Goal: Task Accomplishment & Management: Use online tool/utility

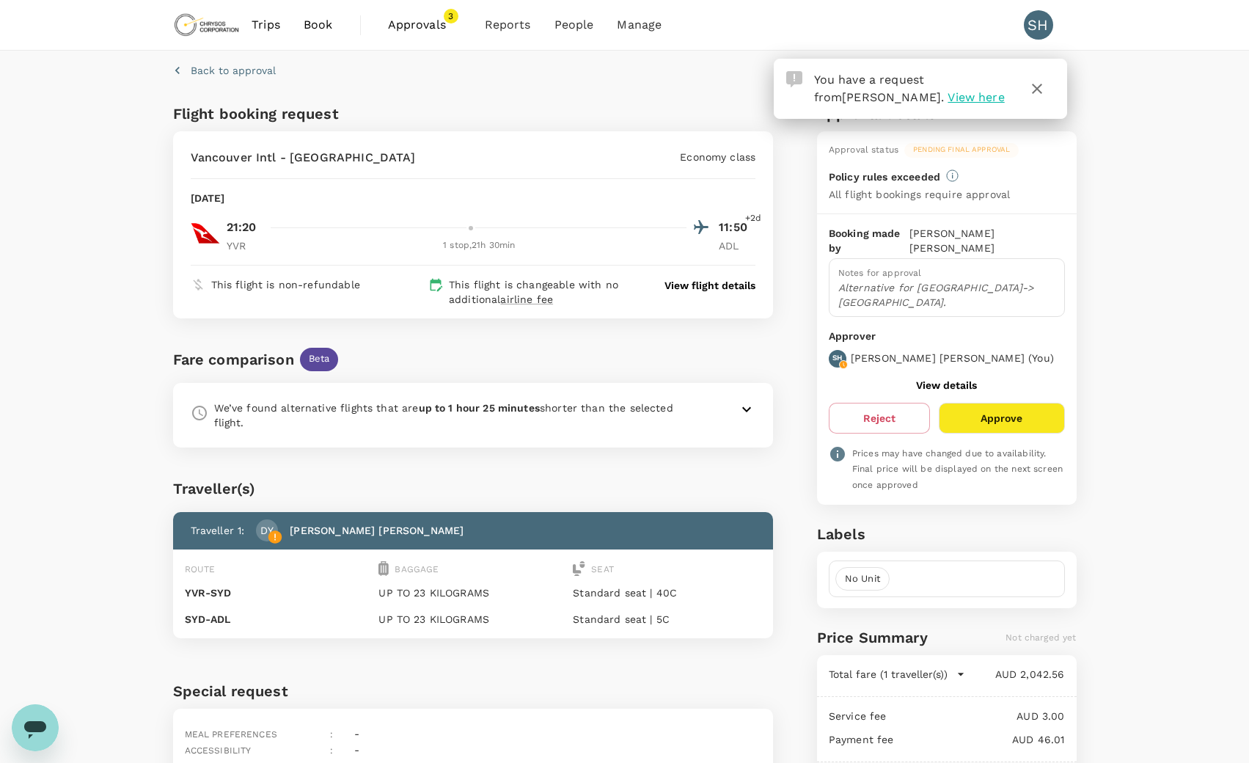
click at [697, 287] on p "View flight details" at bounding box center [710, 285] width 91 height 15
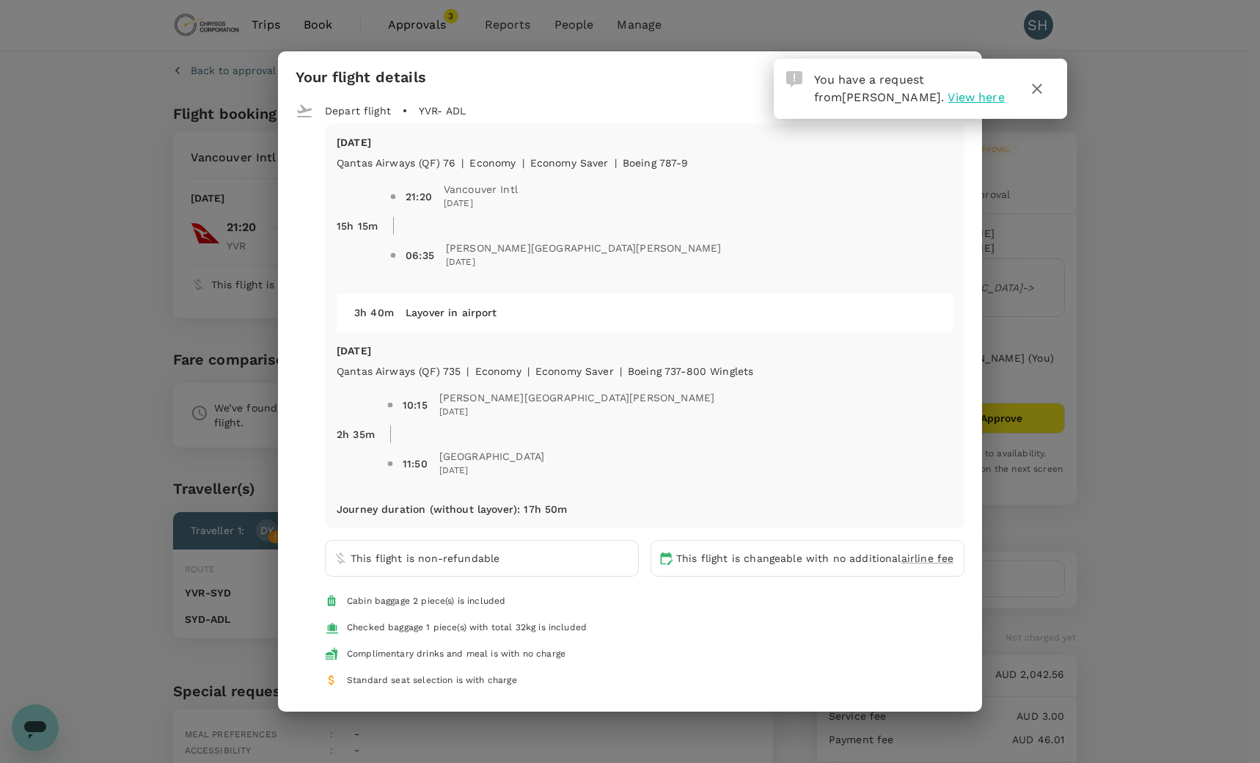
click at [1042, 98] on button "button" at bounding box center [1037, 88] width 35 height 35
click at [65, 419] on div "Your flight details Depart flight YVR - ADL [DATE] Qantas Airways (QF) 76 | eco…" at bounding box center [630, 381] width 1260 height 763
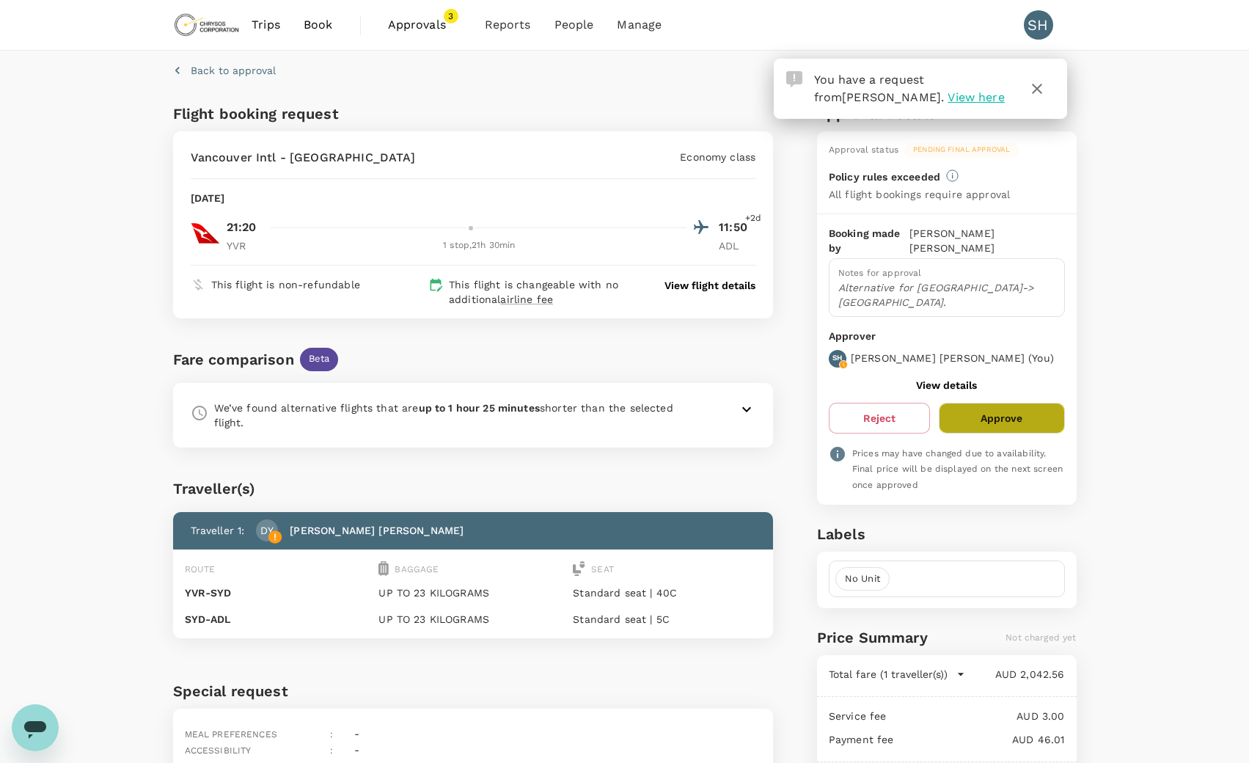
click at [1006, 403] on button "Approve" at bounding box center [1001, 418] width 125 height 31
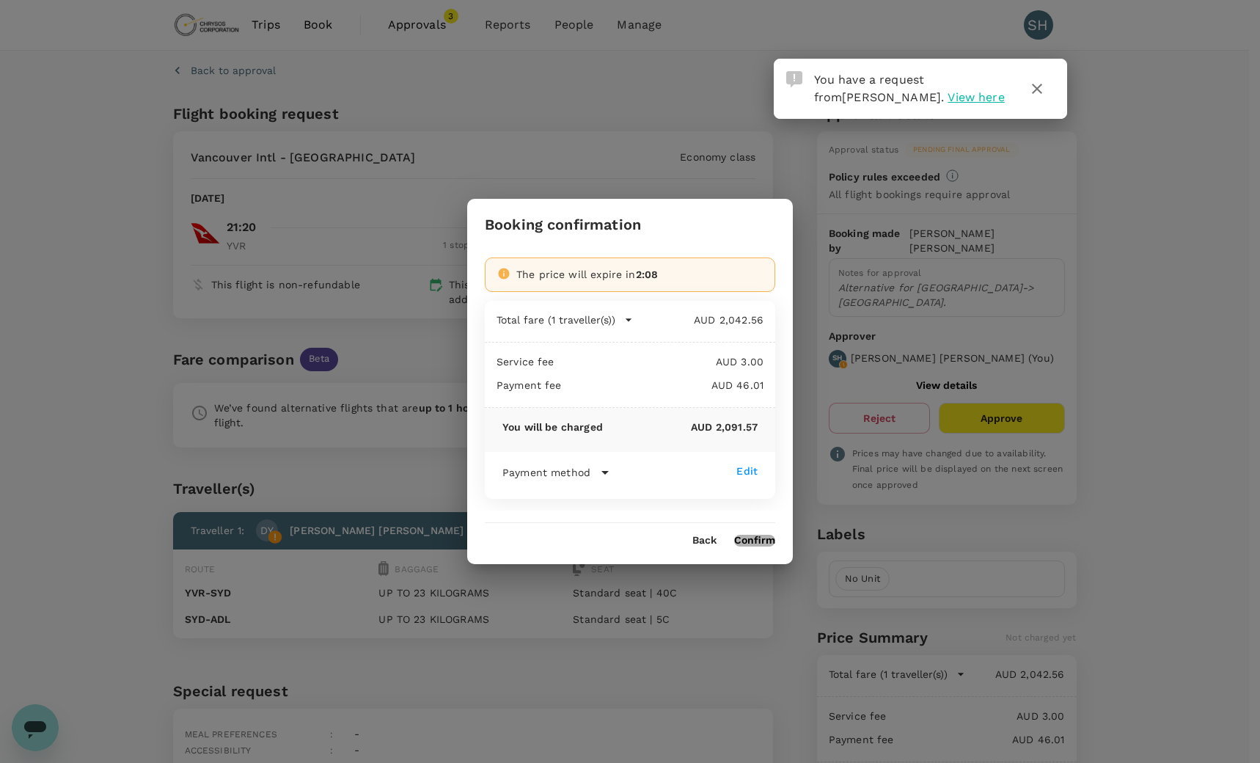
click at [754, 537] on button "Confirm" at bounding box center [754, 541] width 41 height 12
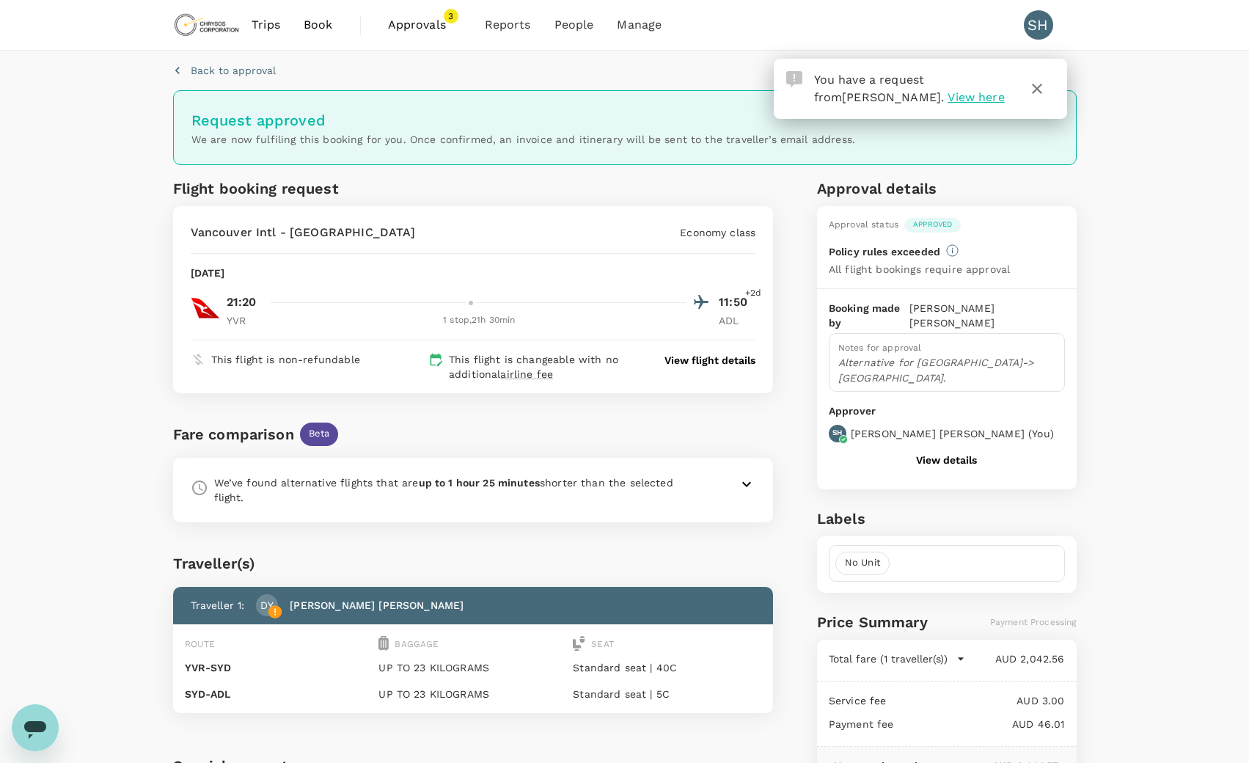
click at [427, 23] on span "Approvals" at bounding box center [424, 25] width 73 height 18
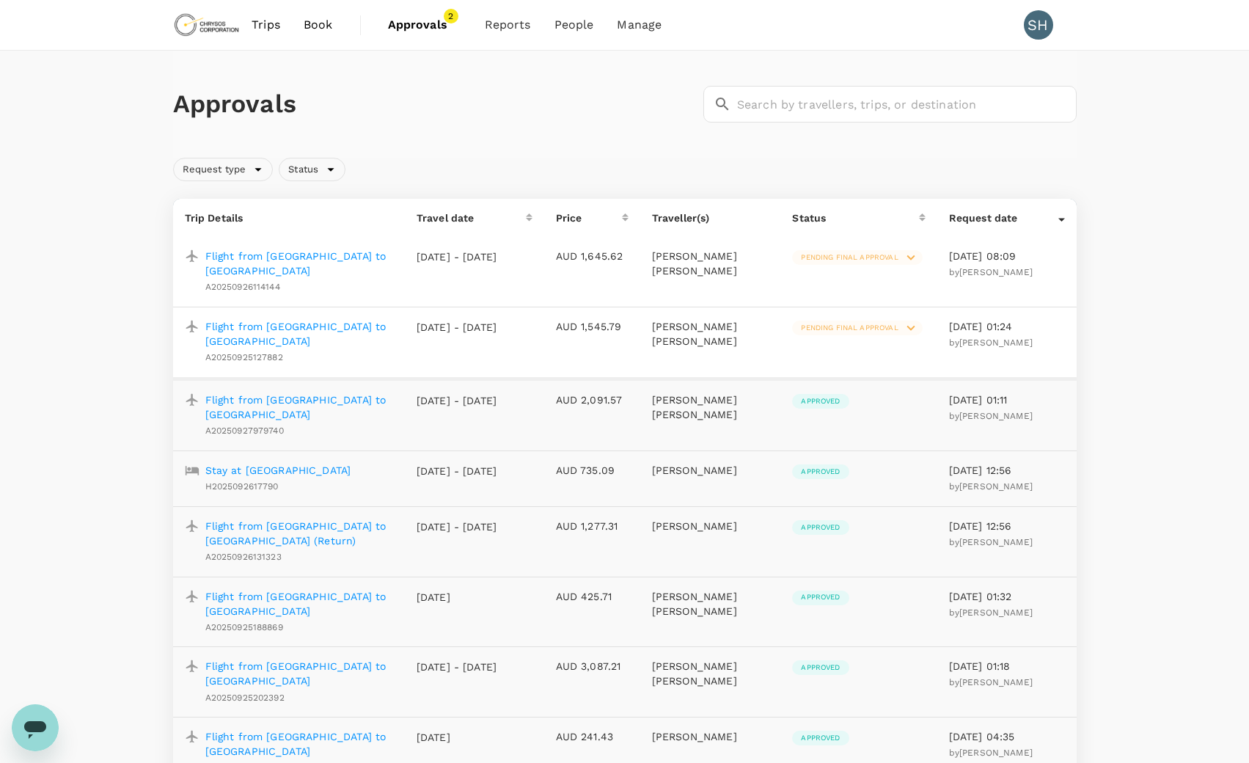
click at [861, 323] on span "Pending final approval" at bounding box center [849, 328] width 114 height 10
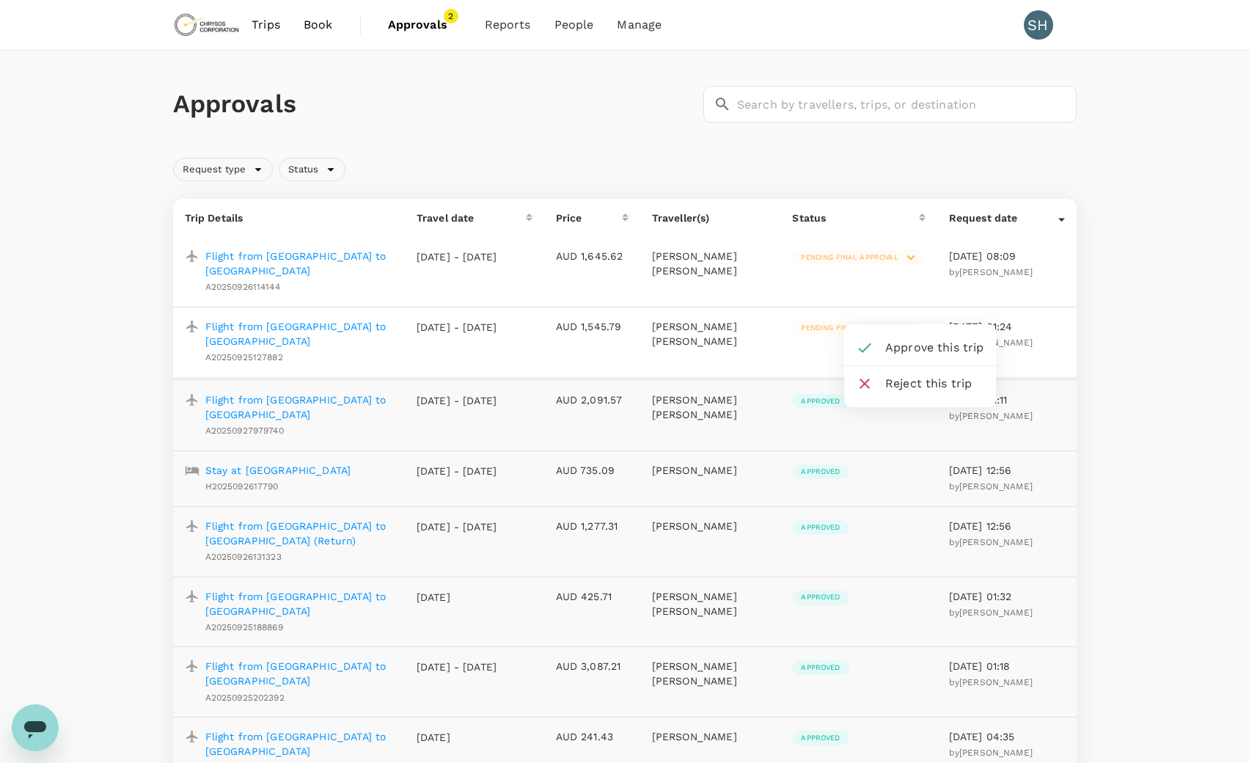
click at [303, 310] on div at bounding box center [630, 381] width 1260 height 763
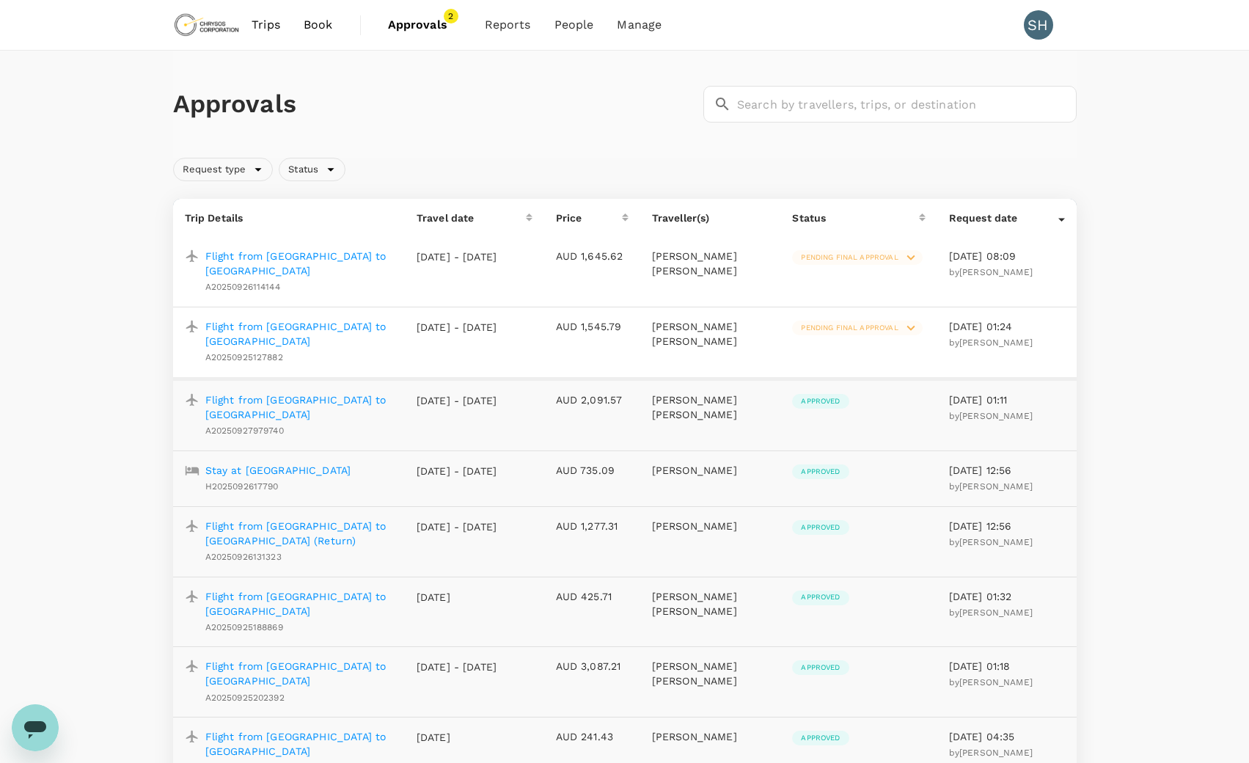
click at [316, 257] on p "Flight from [GEOGRAPHIC_DATA] to [GEOGRAPHIC_DATA]" at bounding box center [299, 263] width 188 height 29
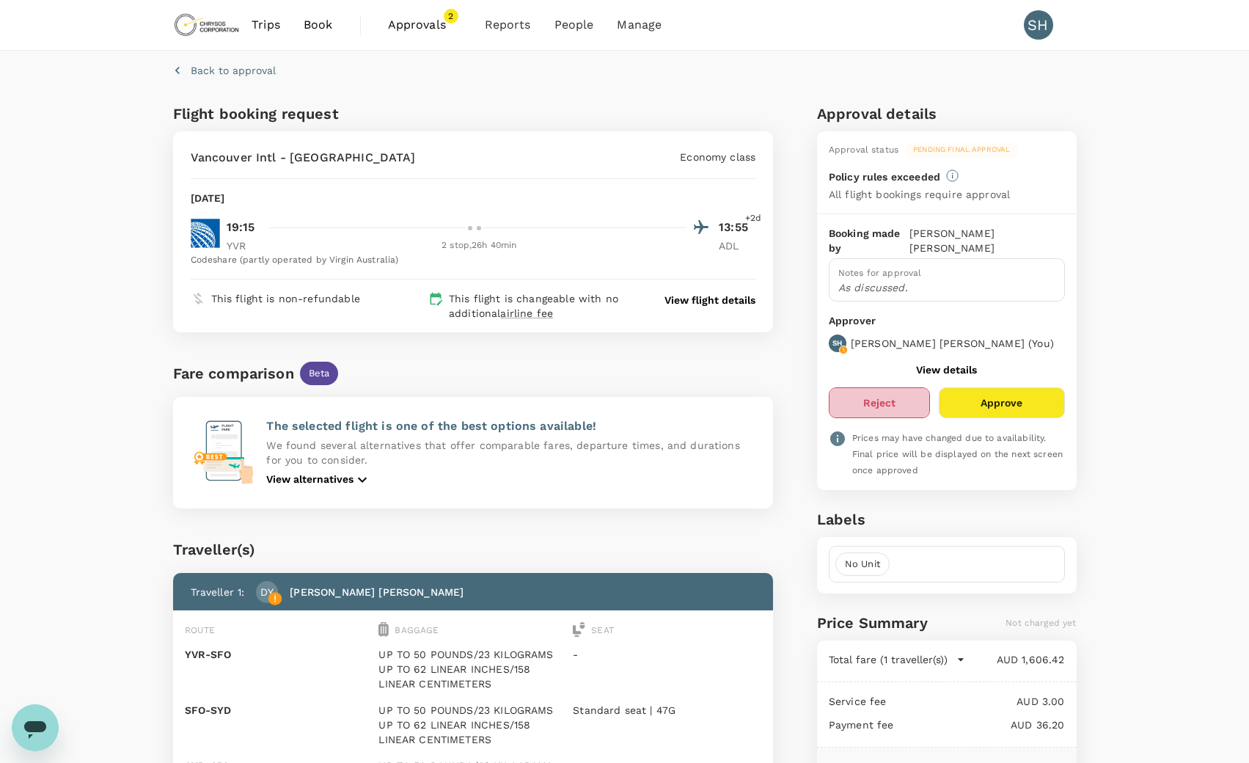
click at [880, 398] on button "Reject" at bounding box center [879, 402] width 101 height 31
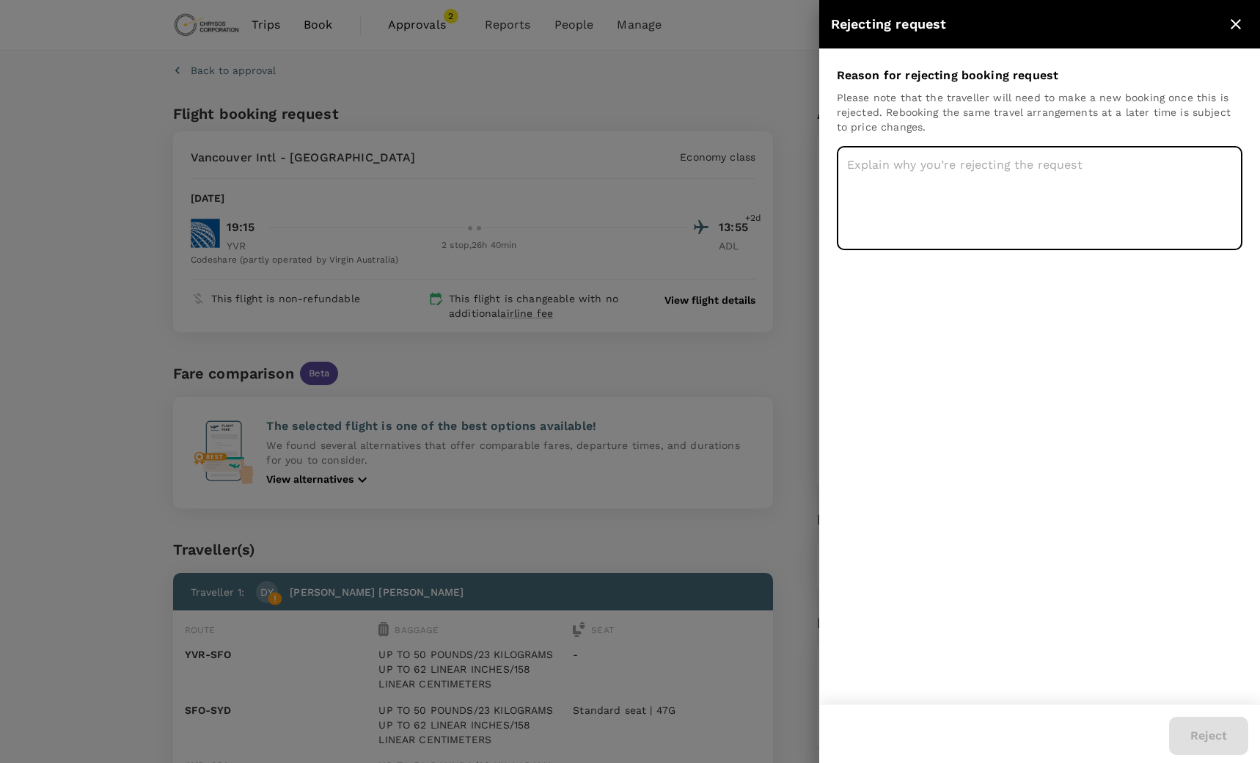
click at [913, 163] on textarea at bounding box center [1040, 198] width 406 height 104
type textarea "Double up"
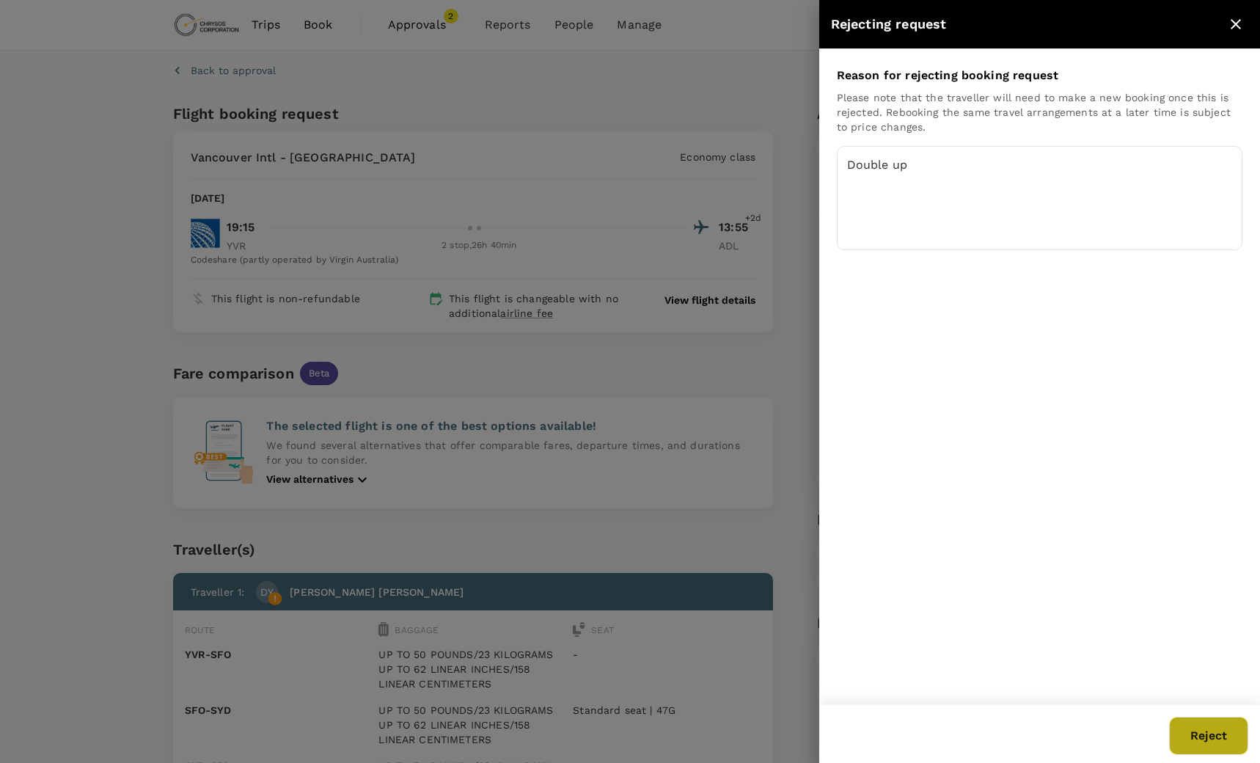
click at [1215, 723] on button "Reject" at bounding box center [1208, 736] width 79 height 38
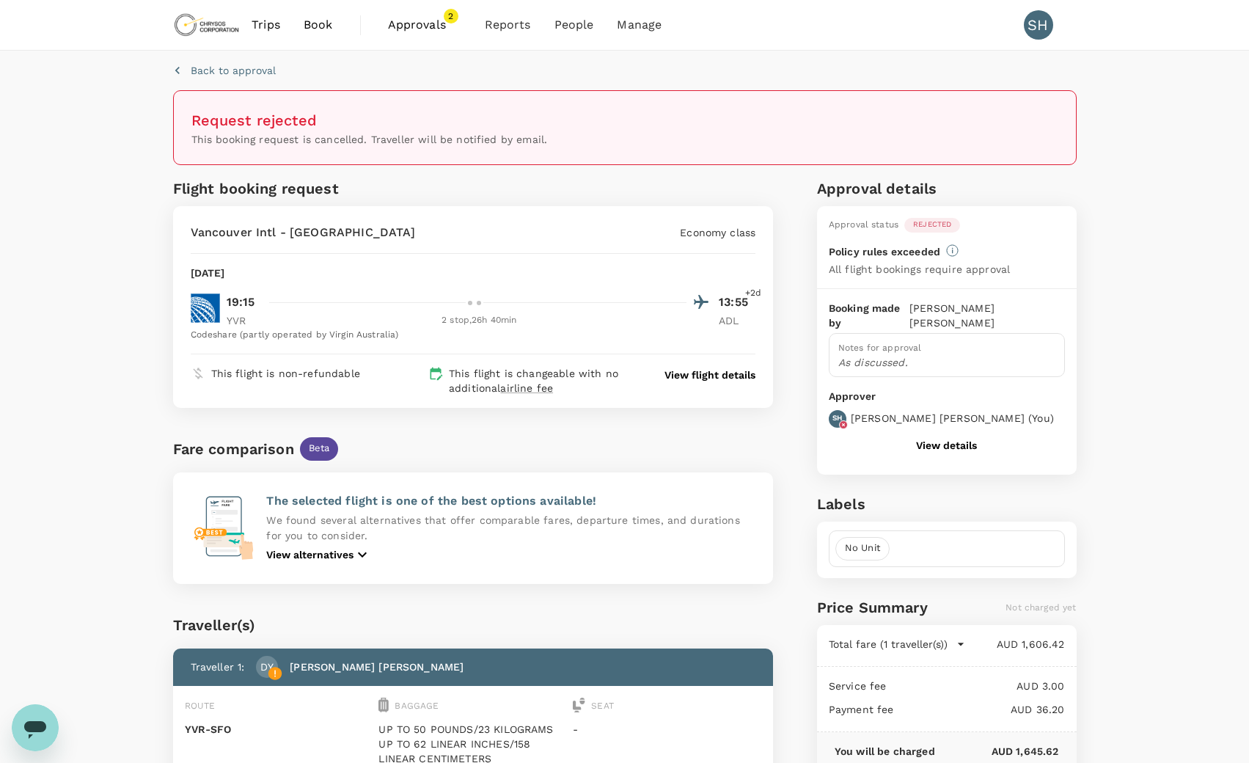
click at [421, 27] on span "Approvals" at bounding box center [424, 25] width 73 height 18
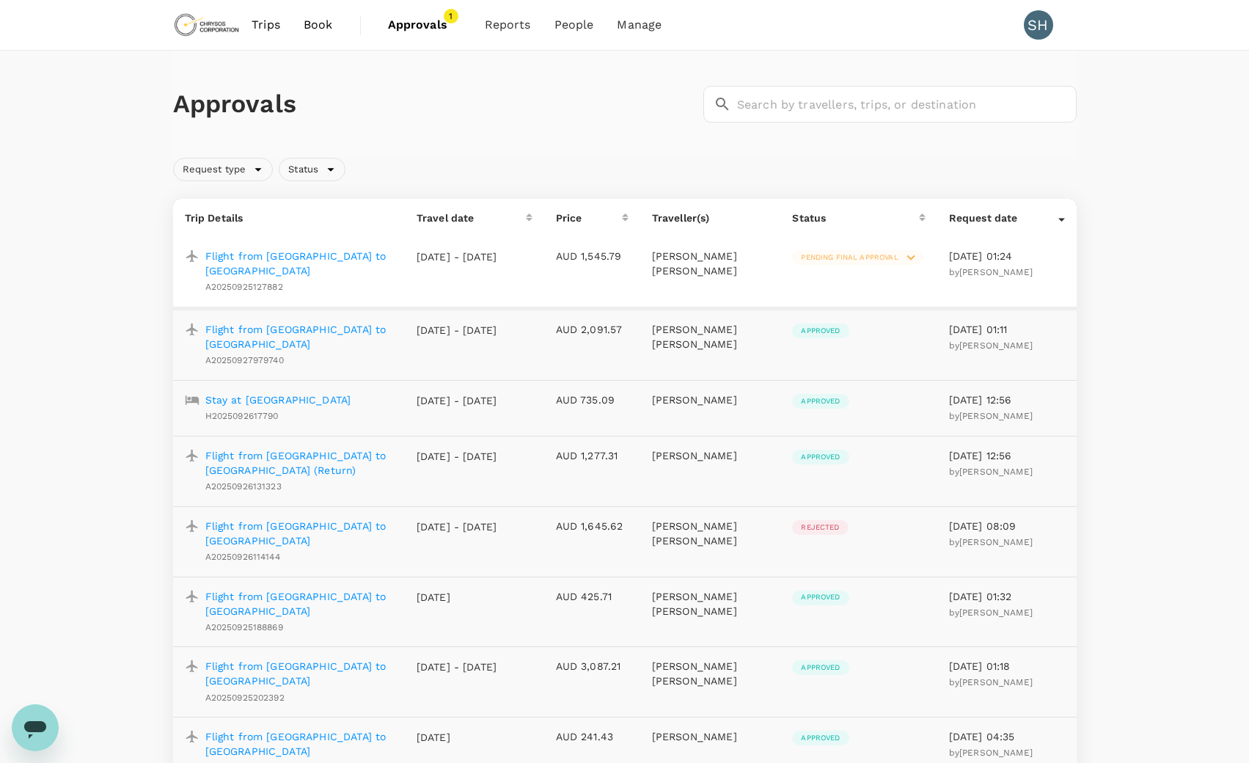
click at [315, 254] on p "Flight from [GEOGRAPHIC_DATA] to [GEOGRAPHIC_DATA]" at bounding box center [299, 263] width 188 height 29
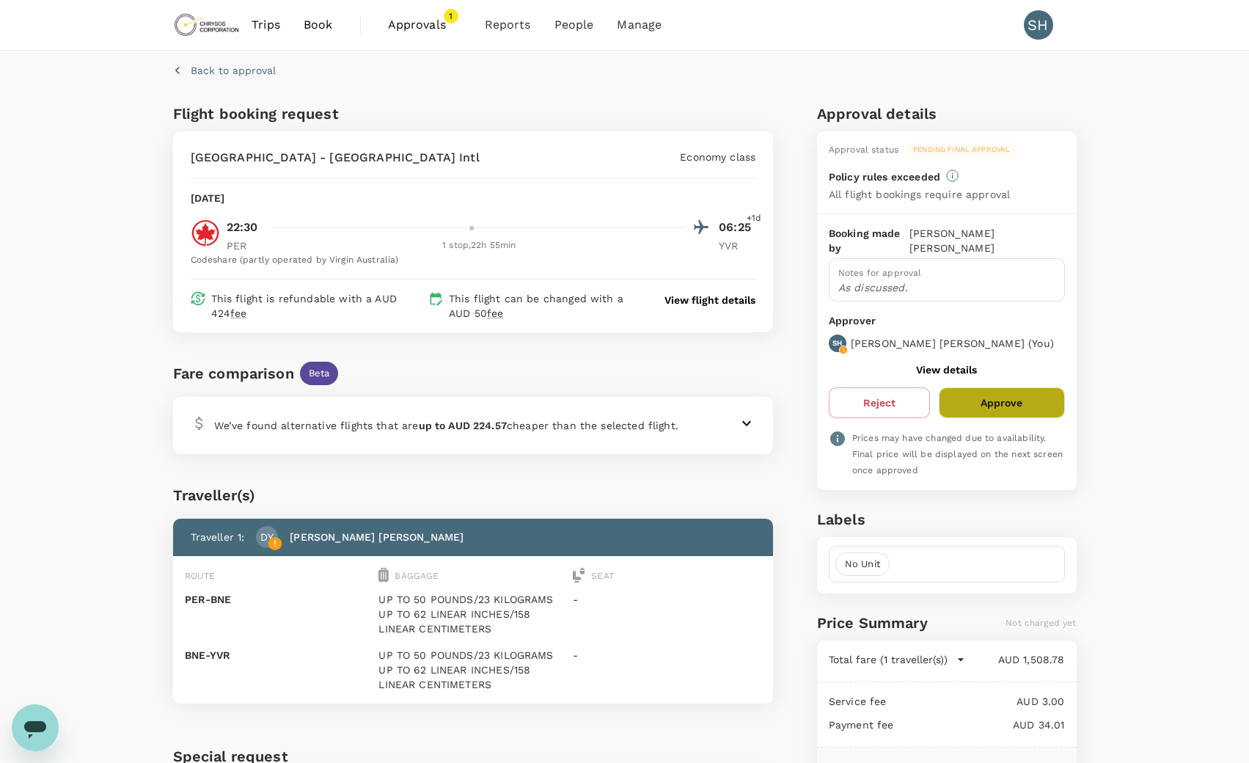
click at [1009, 387] on button "Approve" at bounding box center [1001, 402] width 125 height 31
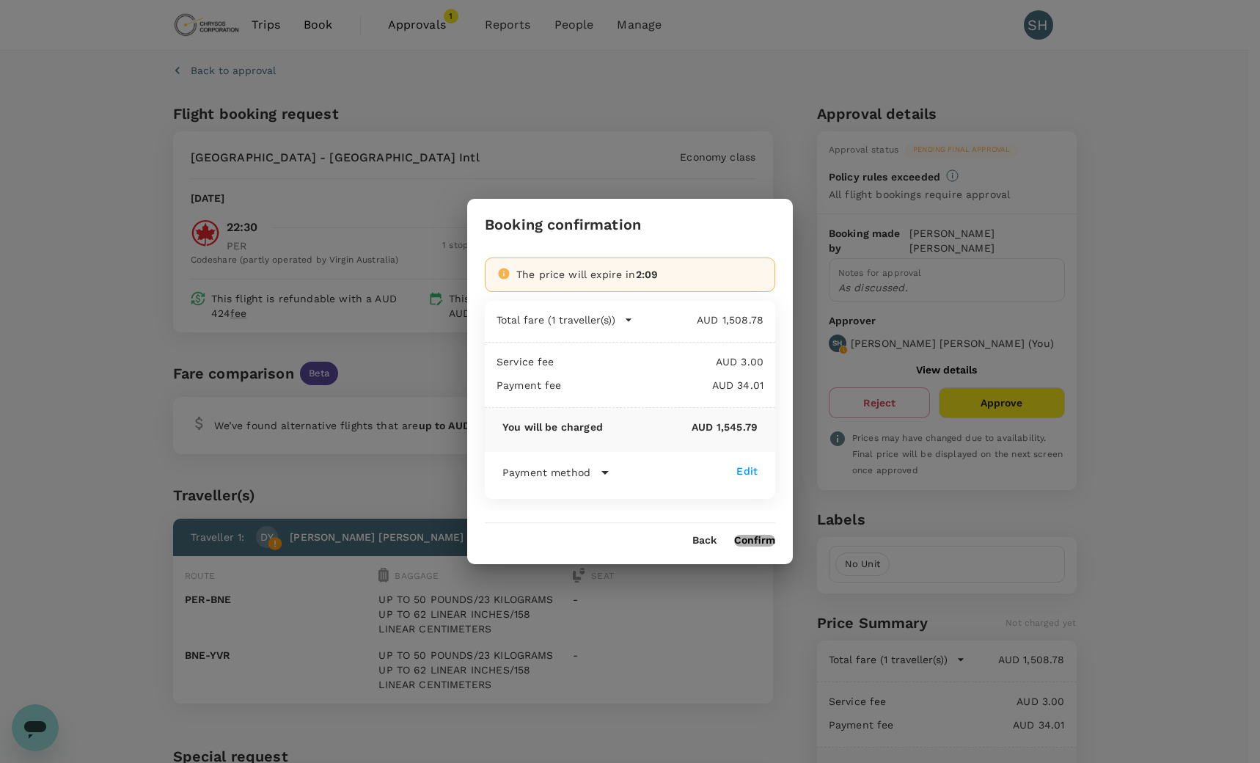
click at [768, 541] on button "Confirm" at bounding box center [754, 541] width 41 height 12
